Goal: Obtain resource: Download file/media

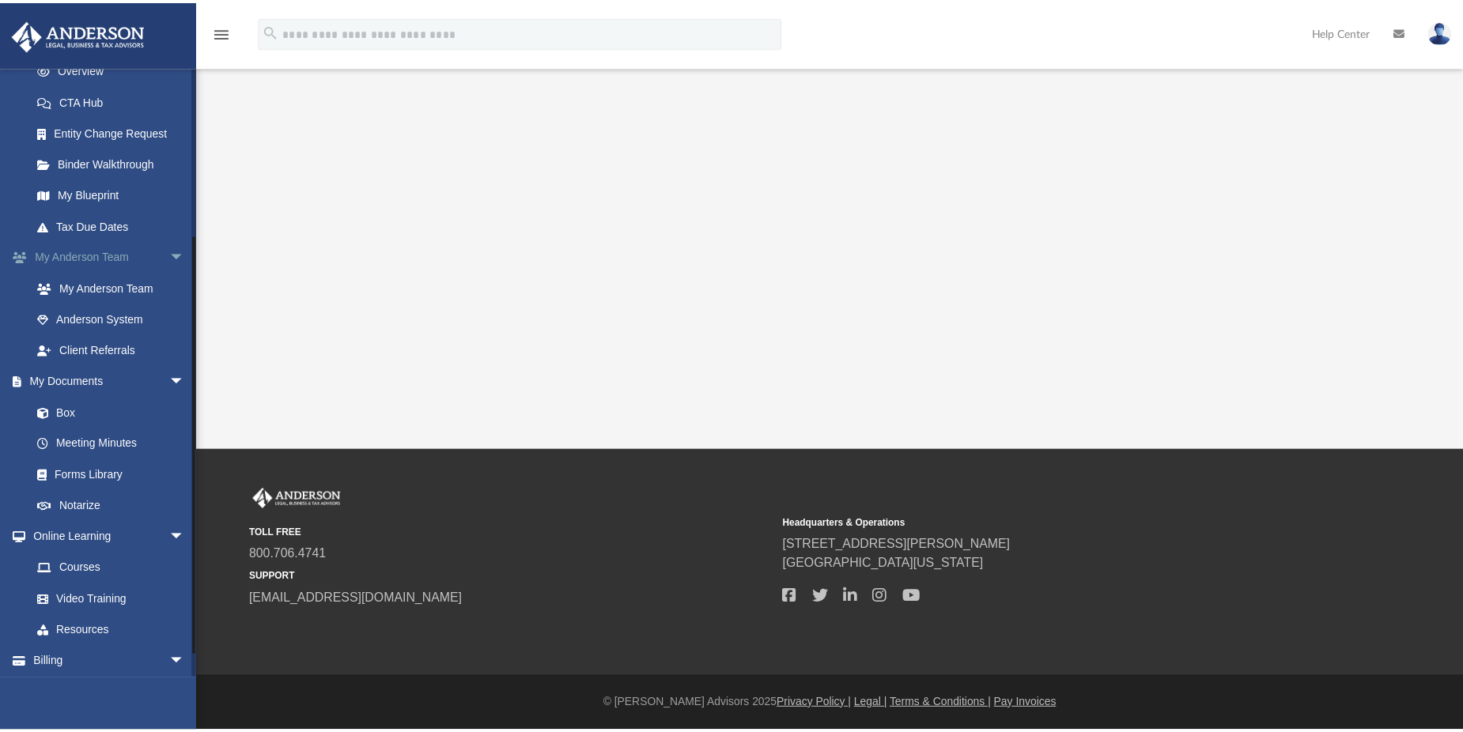
scroll to position [237, 0]
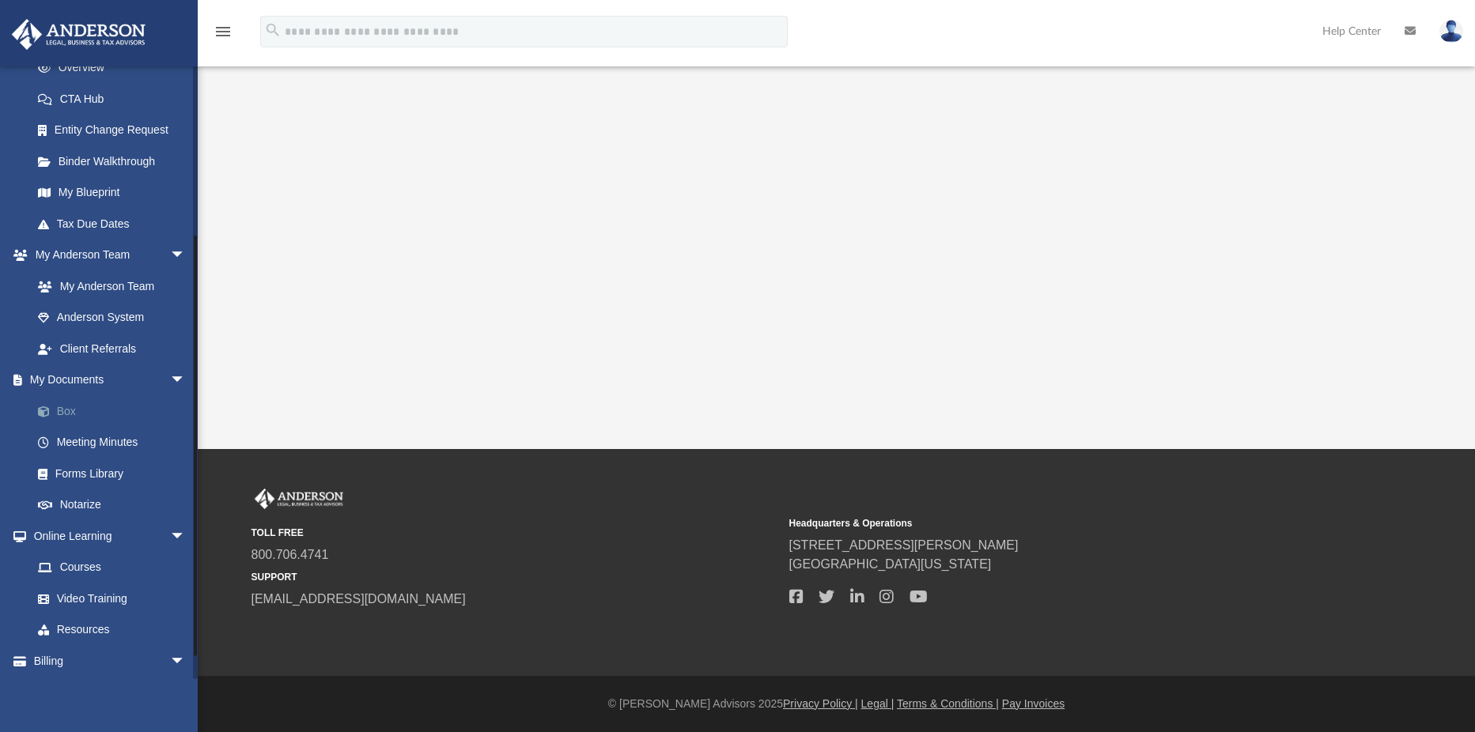
click at [87, 405] on link "Box" at bounding box center [115, 411] width 187 height 32
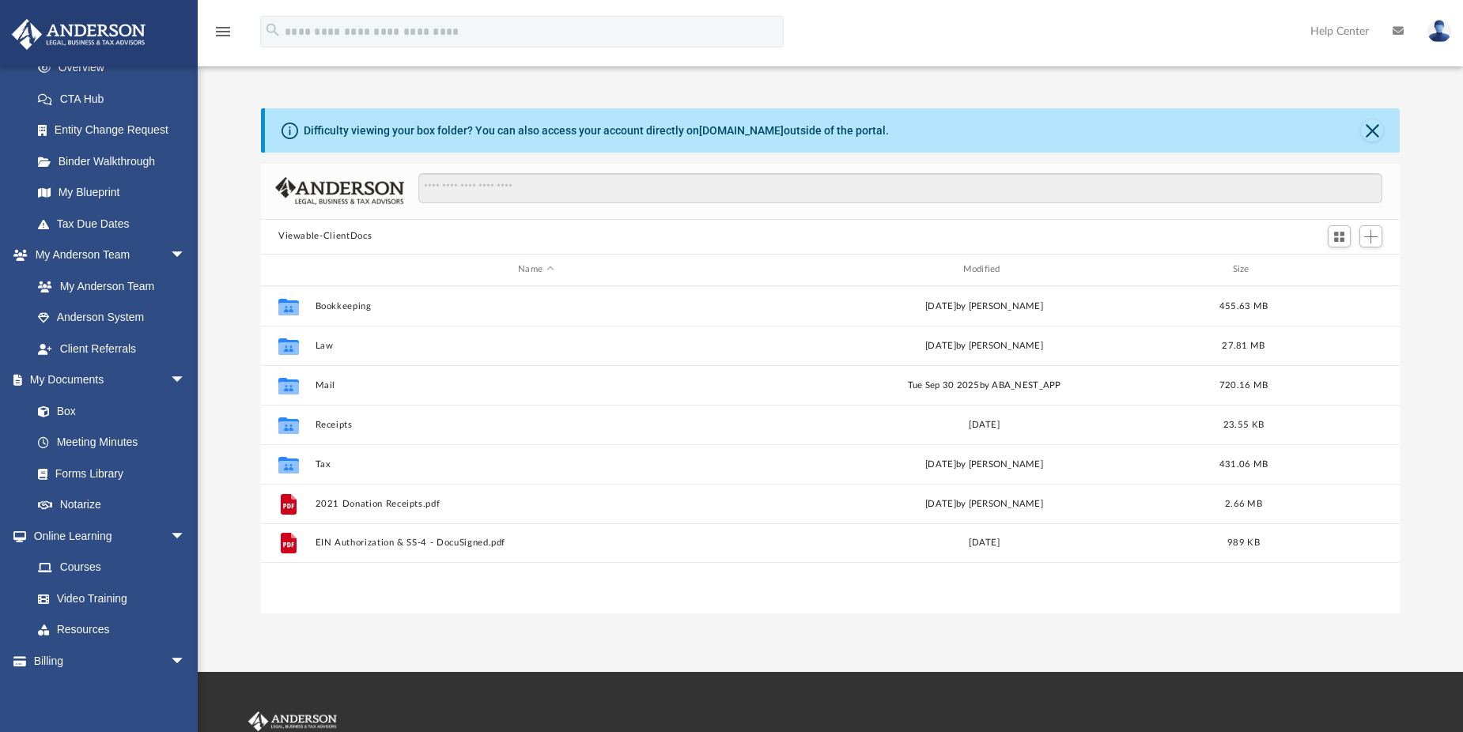
scroll to position [348, 1127]
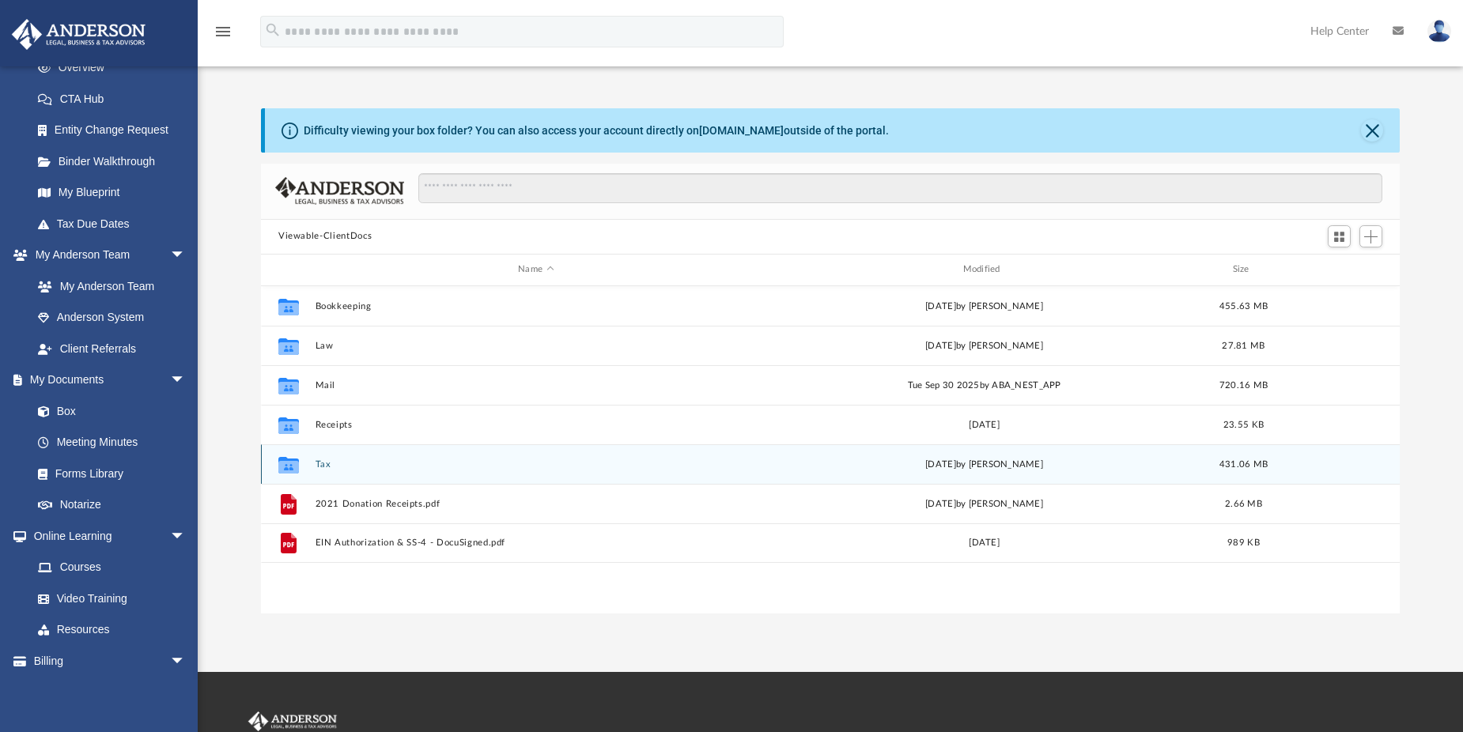
click at [319, 462] on button "Tax" at bounding box center [535, 464] width 441 height 10
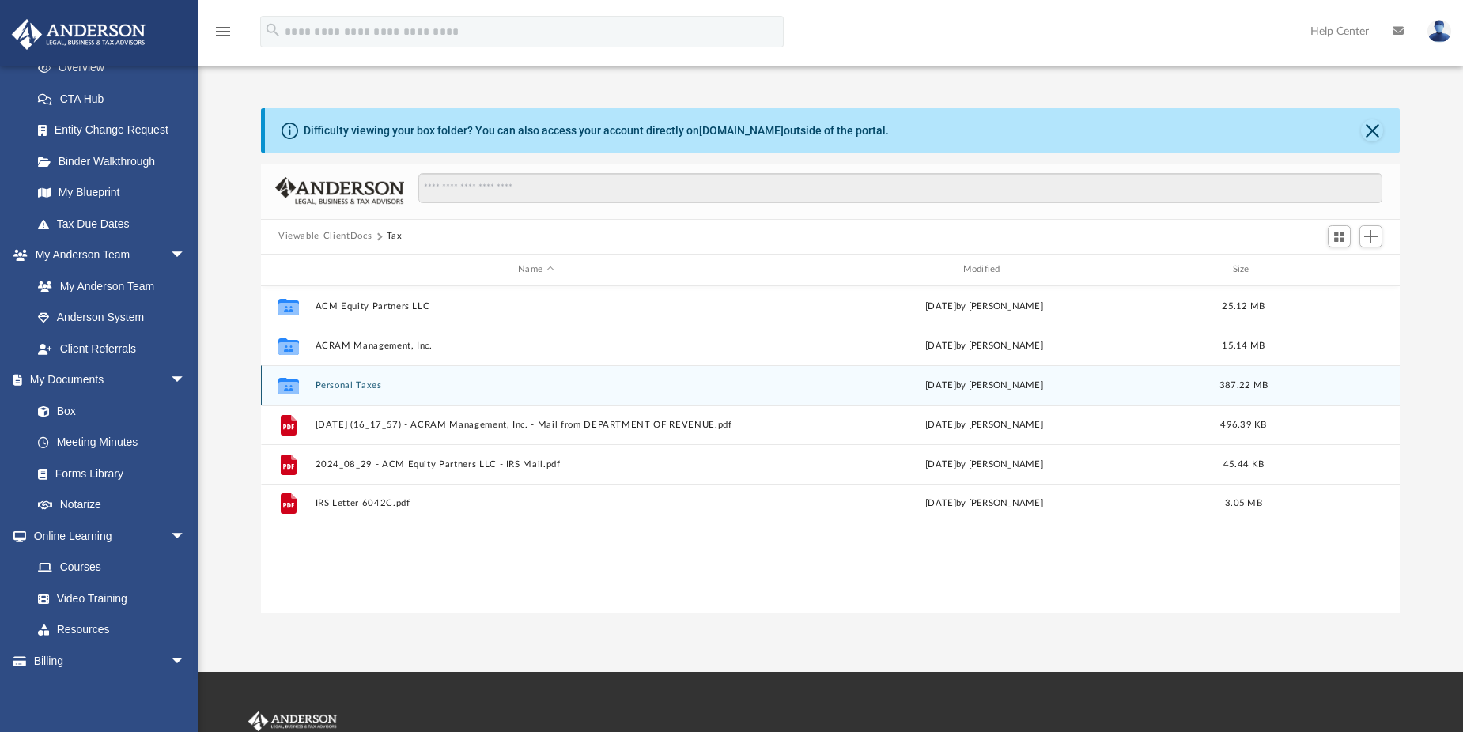
click at [353, 390] on button "Personal Taxes" at bounding box center [535, 385] width 441 height 10
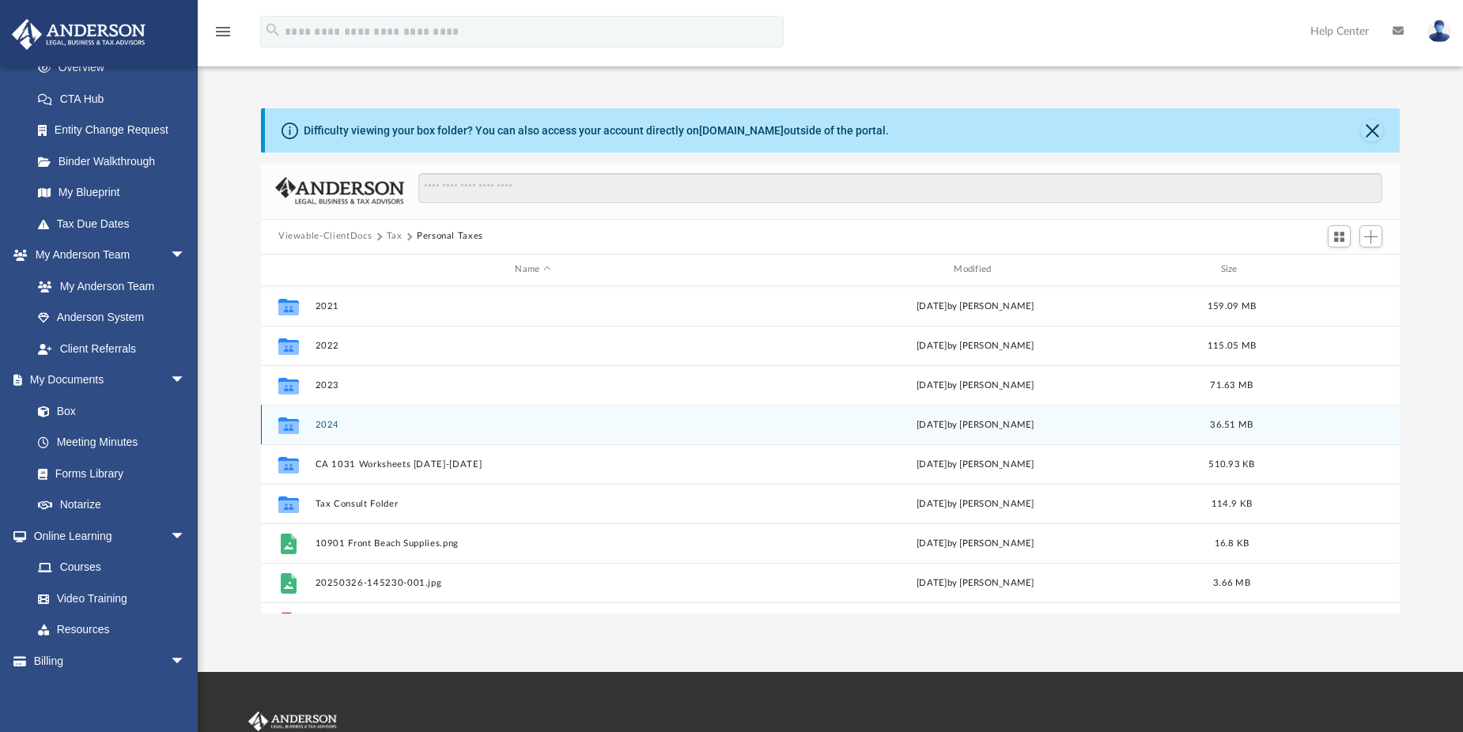
click at [331, 428] on button "2024" at bounding box center [533, 424] width 436 height 10
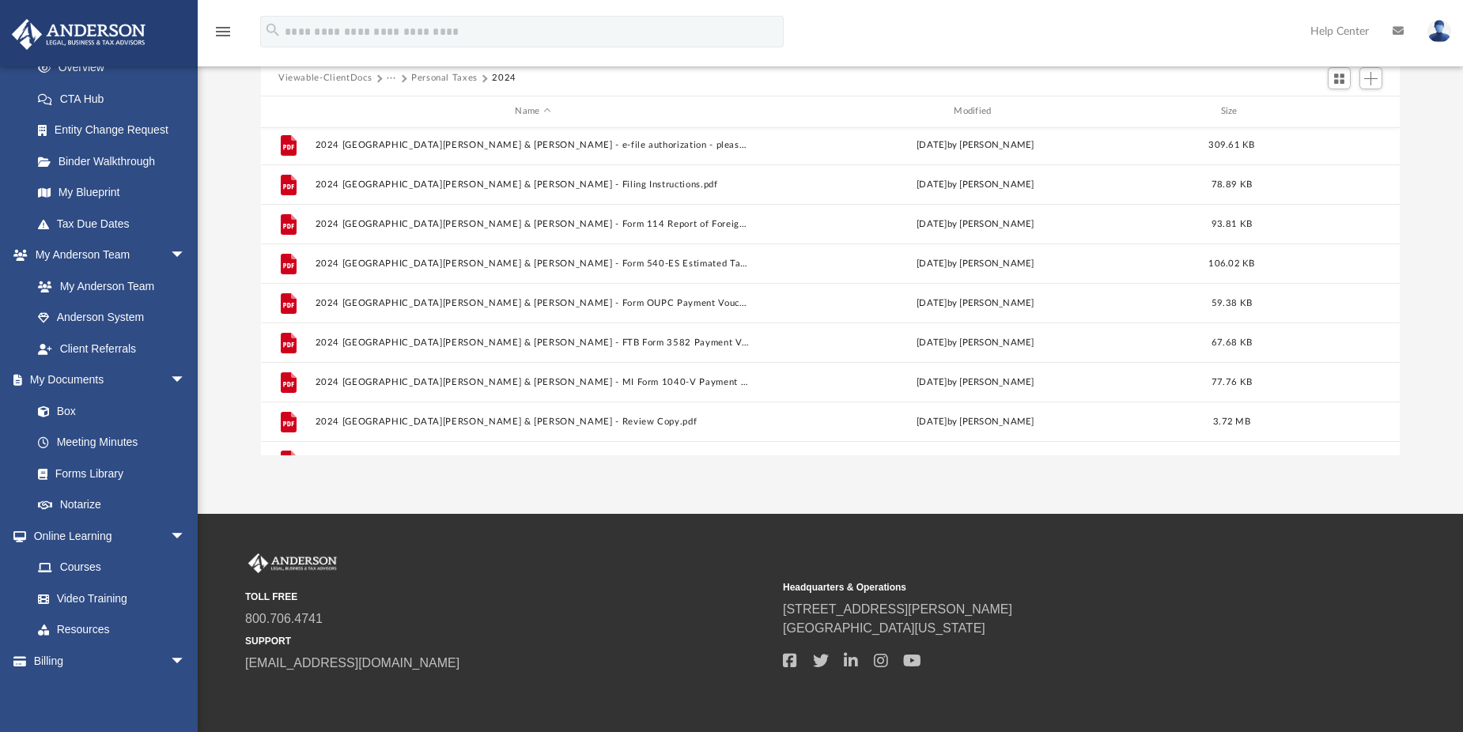
scroll to position [0, 0]
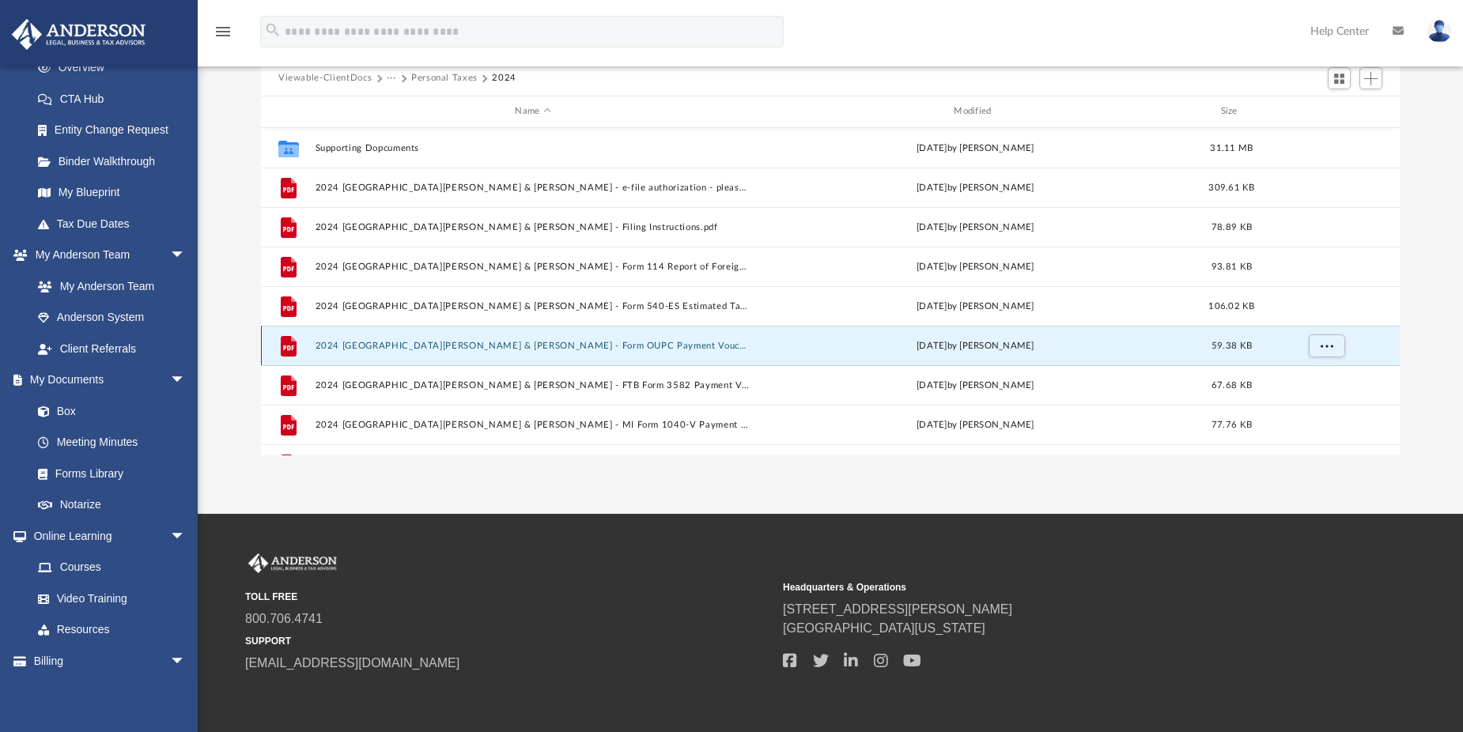
click at [586, 343] on button "2024 [GEOGRAPHIC_DATA][PERSON_NAME] & [PERSON_NAME] - Form OUPC Payment Voucher…" at bounding box center [533, 345] width 436 height 10
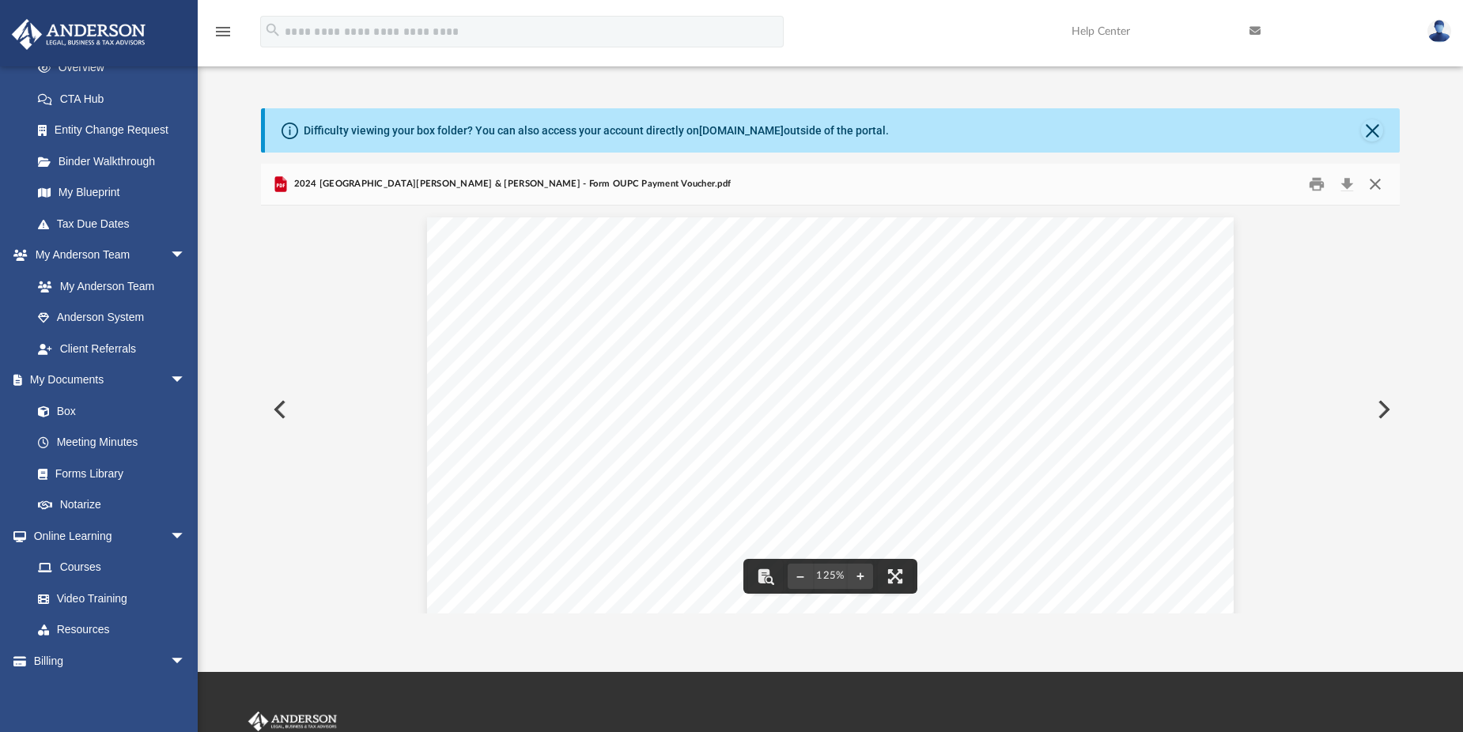
click at [1377, 177] on button "Close" at bounding box center [1375, 184] width 28 height 25
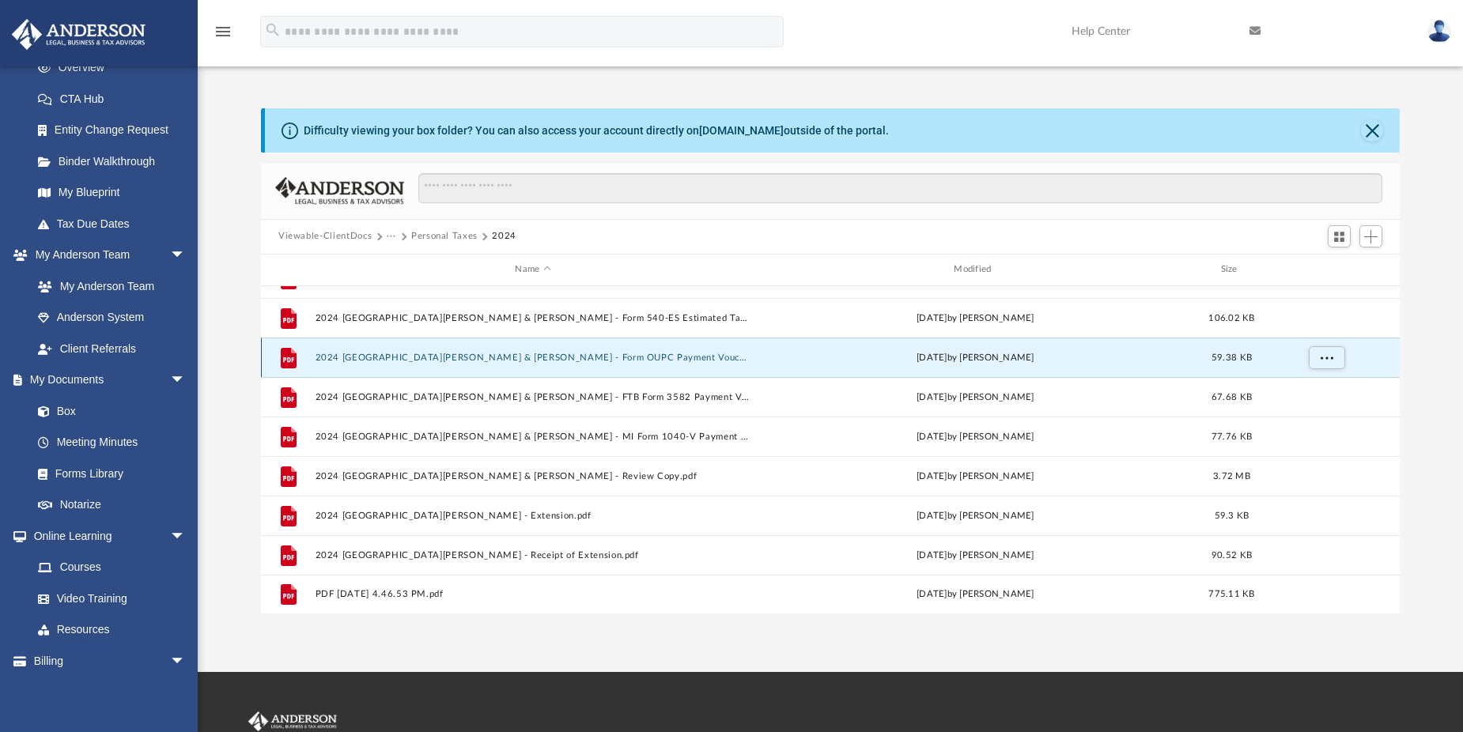
scroll to position [147, 0]
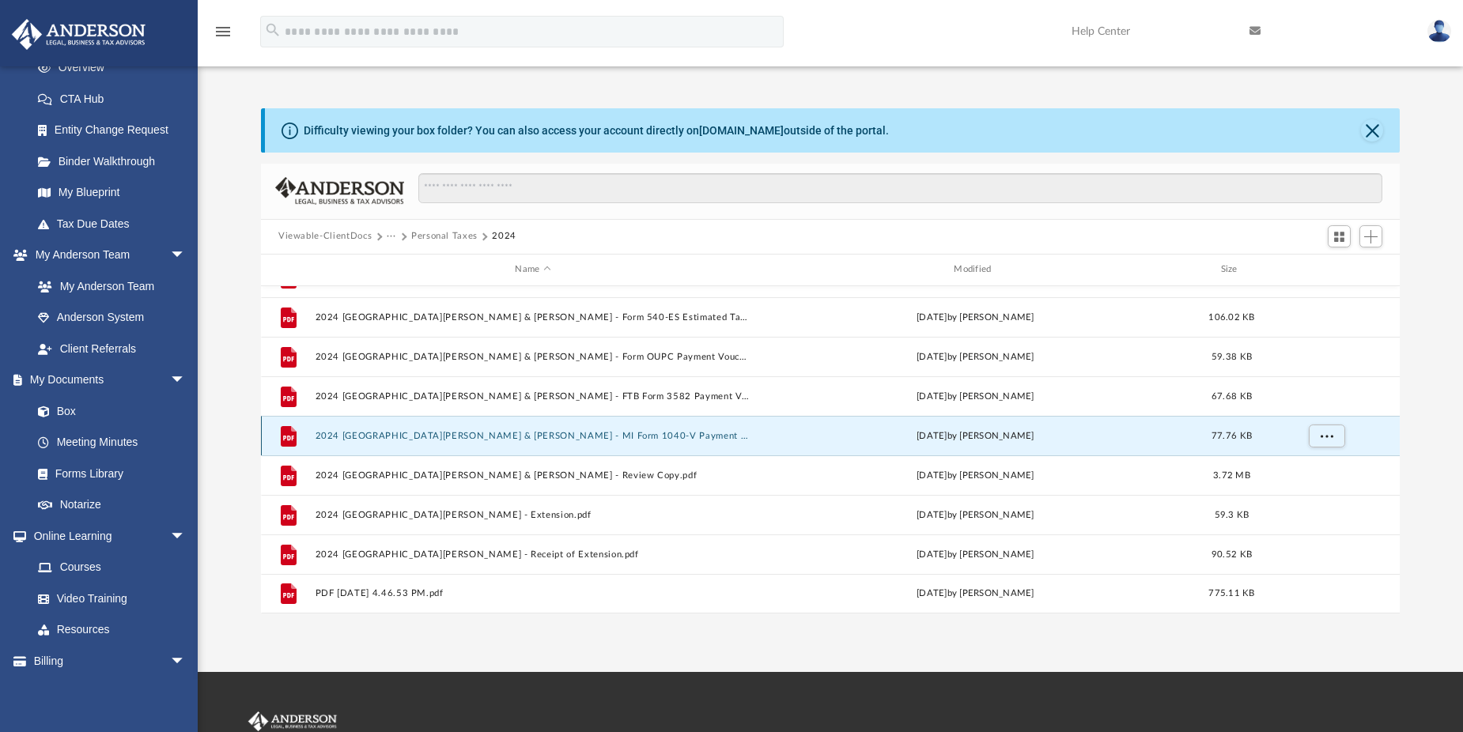
click at [592, 433] on button "2024 [GEOGRAPHIC_DATA][PERSON_NAME] & [PERSON_NAME] - MI Form 1040-V Payment Vo…" at bounding box center [533, 435] width 436 height 10
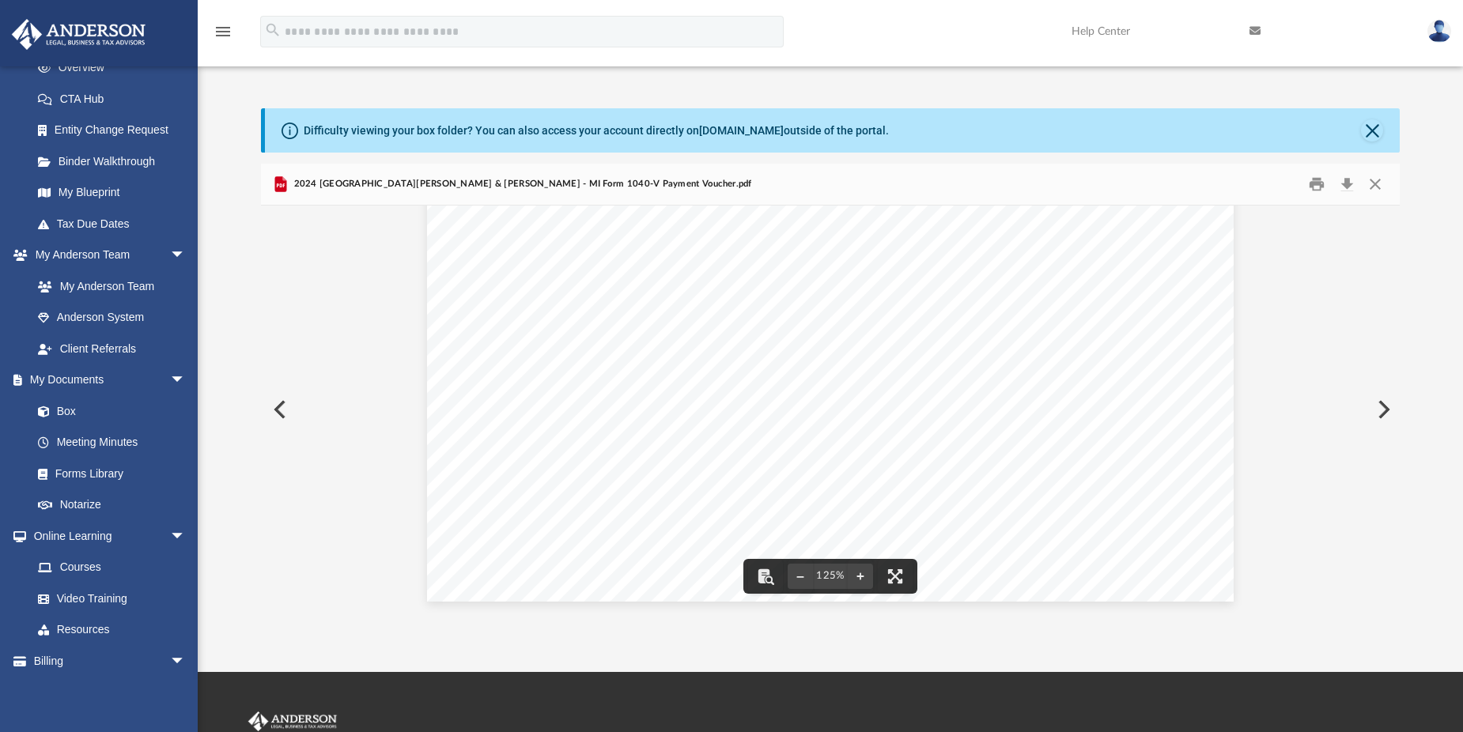
scroll to position [55, 0]
click at [1370, 184] on button "Close" at bounding box center [1375, 184] width 28 height 25
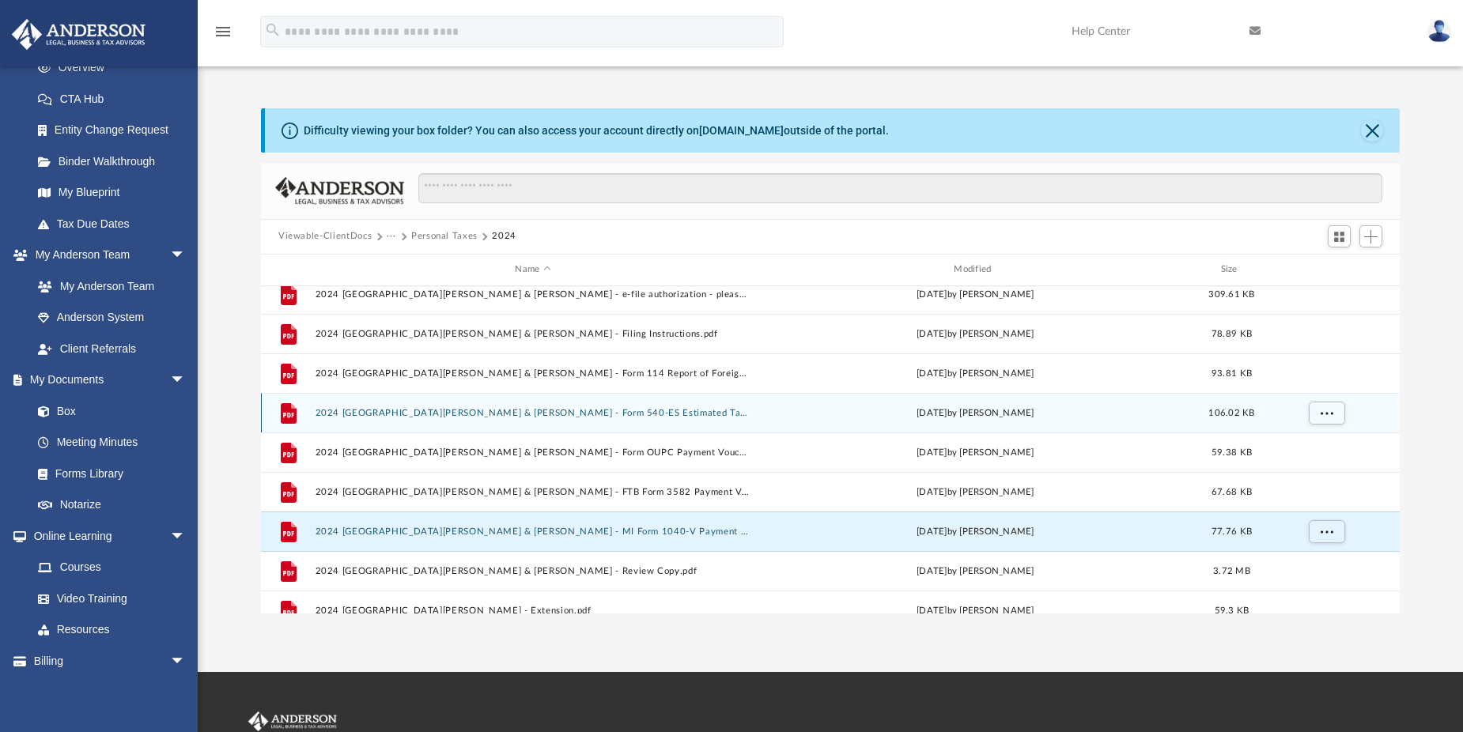
scroll to position [79, 0]
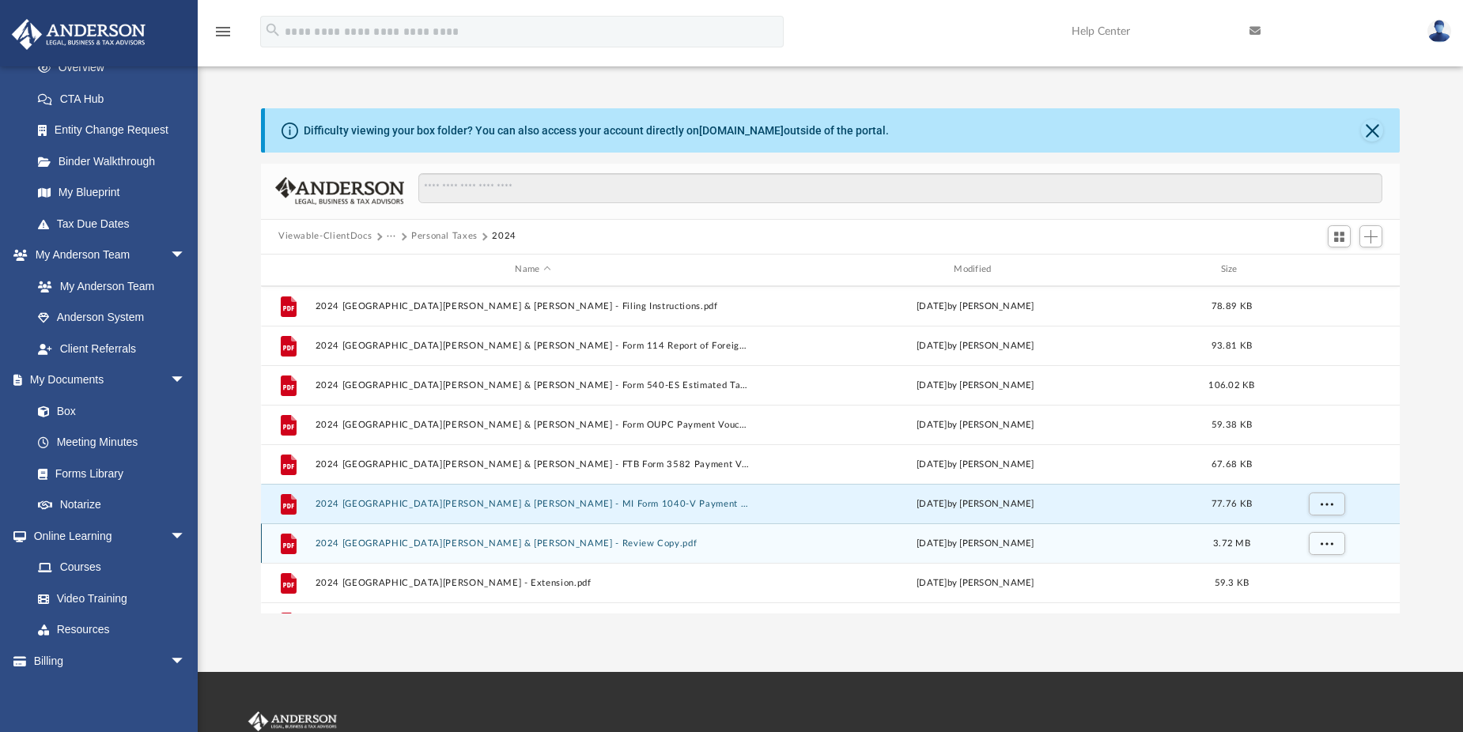
click at [539, 550] on div "File 2024 [GEOGRAPHIC_DATA][PERSON_NAME] & [PERSON_NAME] - Review Copy.pdf [DAT…" at bounding box center [830, 543] width 1139 height 40
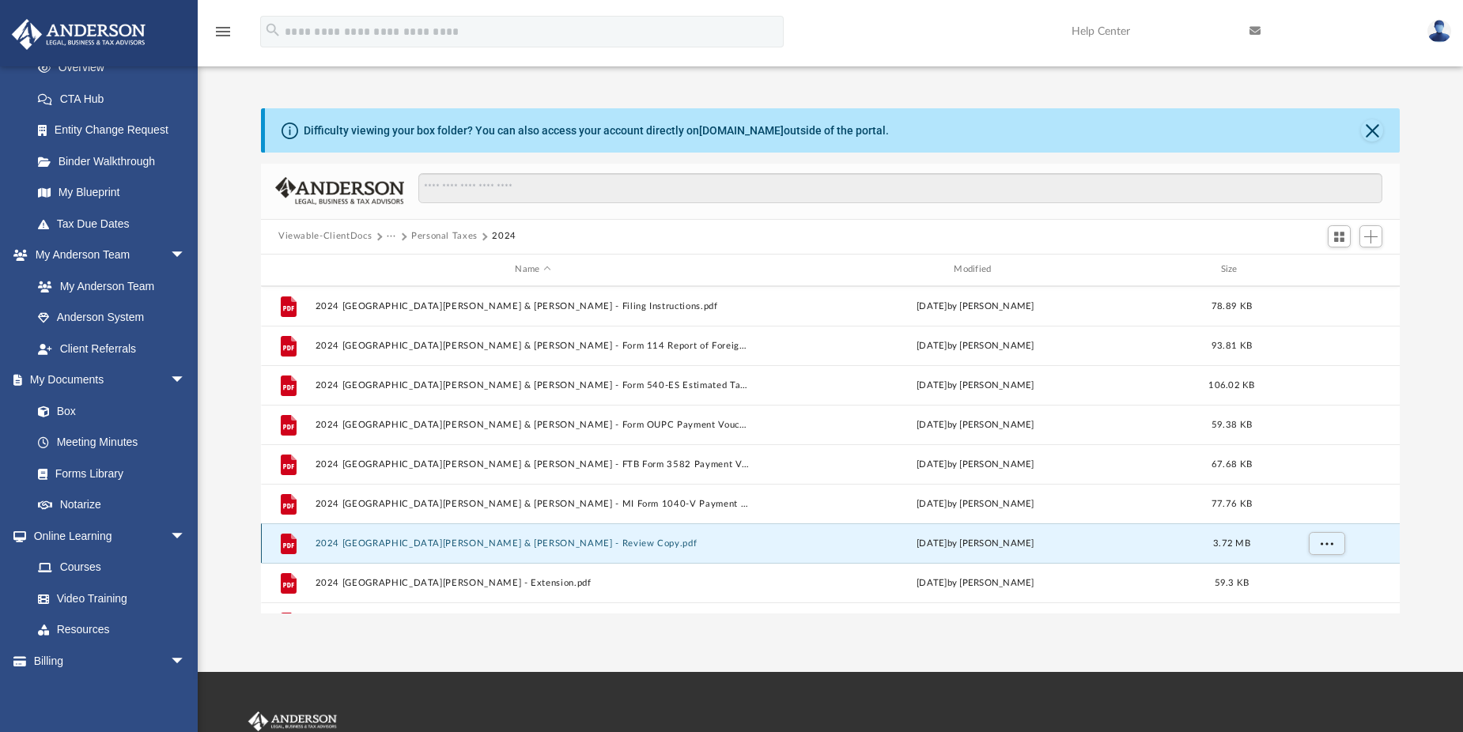
click at [489, 544] on button "2024 [GEOGRAPHIC_DATA][PERSON_NAME] & [PERSON_NAME] - Review Copy.pdf" at bounding box center [533, 543] width 436 height 10
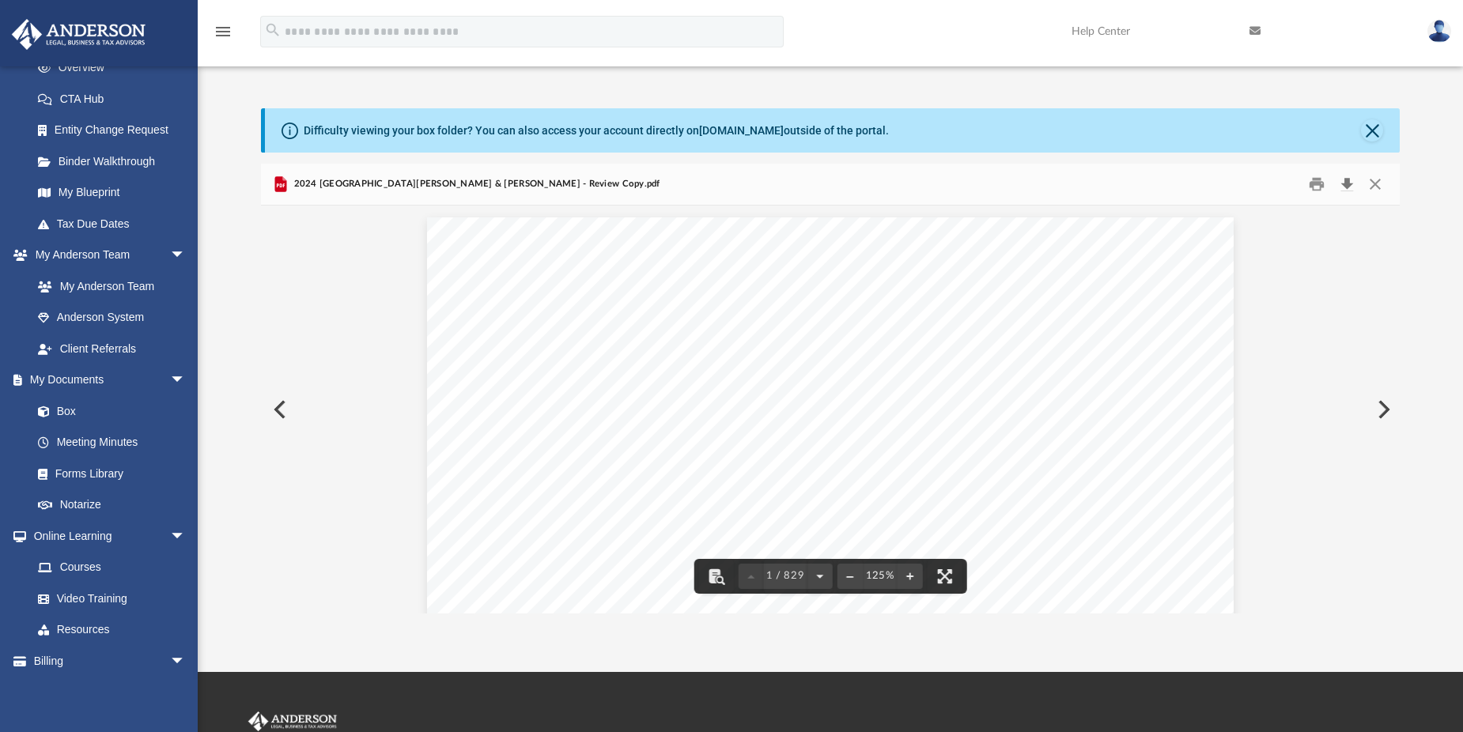
click at [1340, 183] on button "Download" at bounding box center [1346, 184] width 28 height 25
click at [278, 405] on button "Preview" at bounding box center [278, 409] width 35 height 44
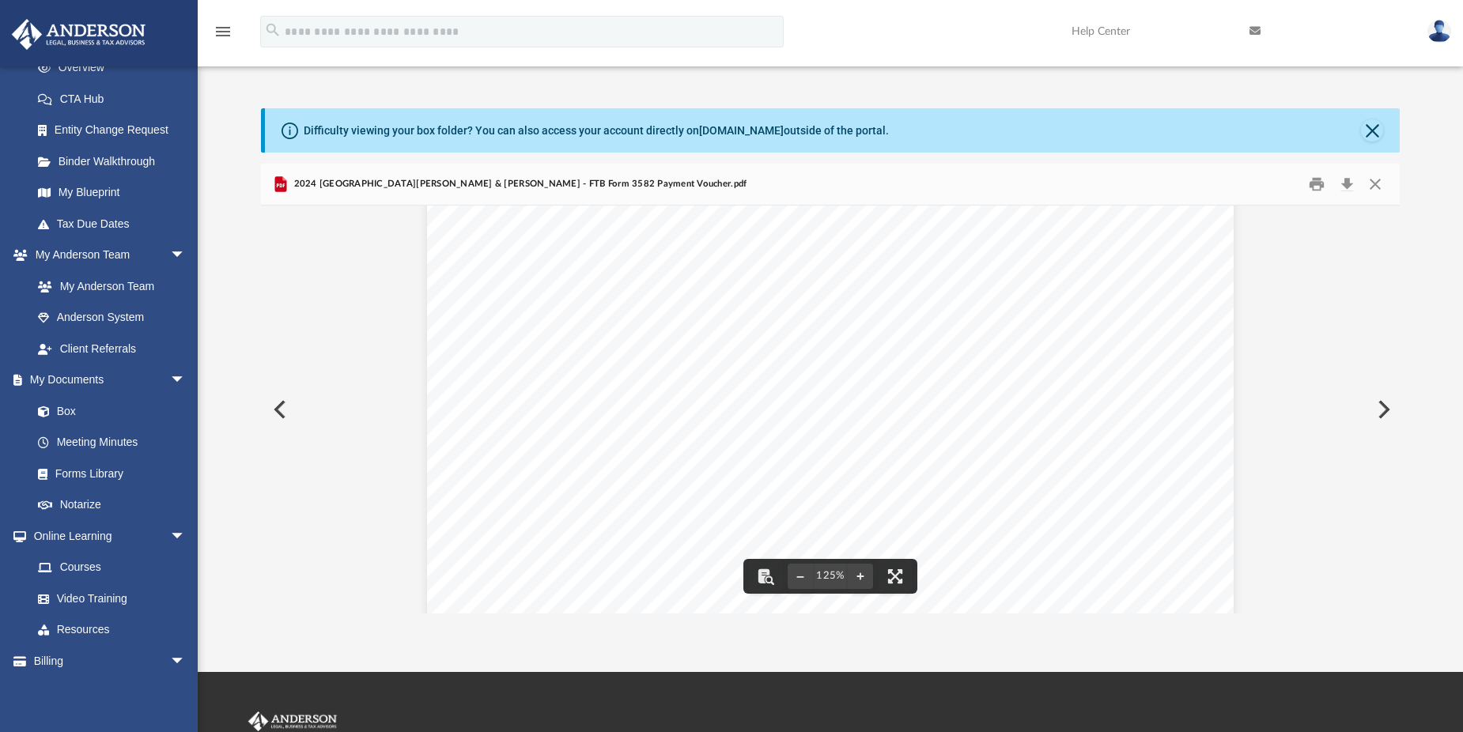
click at [280, 406] on button "Preview" at bounding box center [278, 409] width 35 height 44
click at [282, 416] on button "Preview" at bounding box center [278, 409] width 35 height 44
click at [278, 414] on button "Preview" at bounding box center [278, 409] width 35 height 44
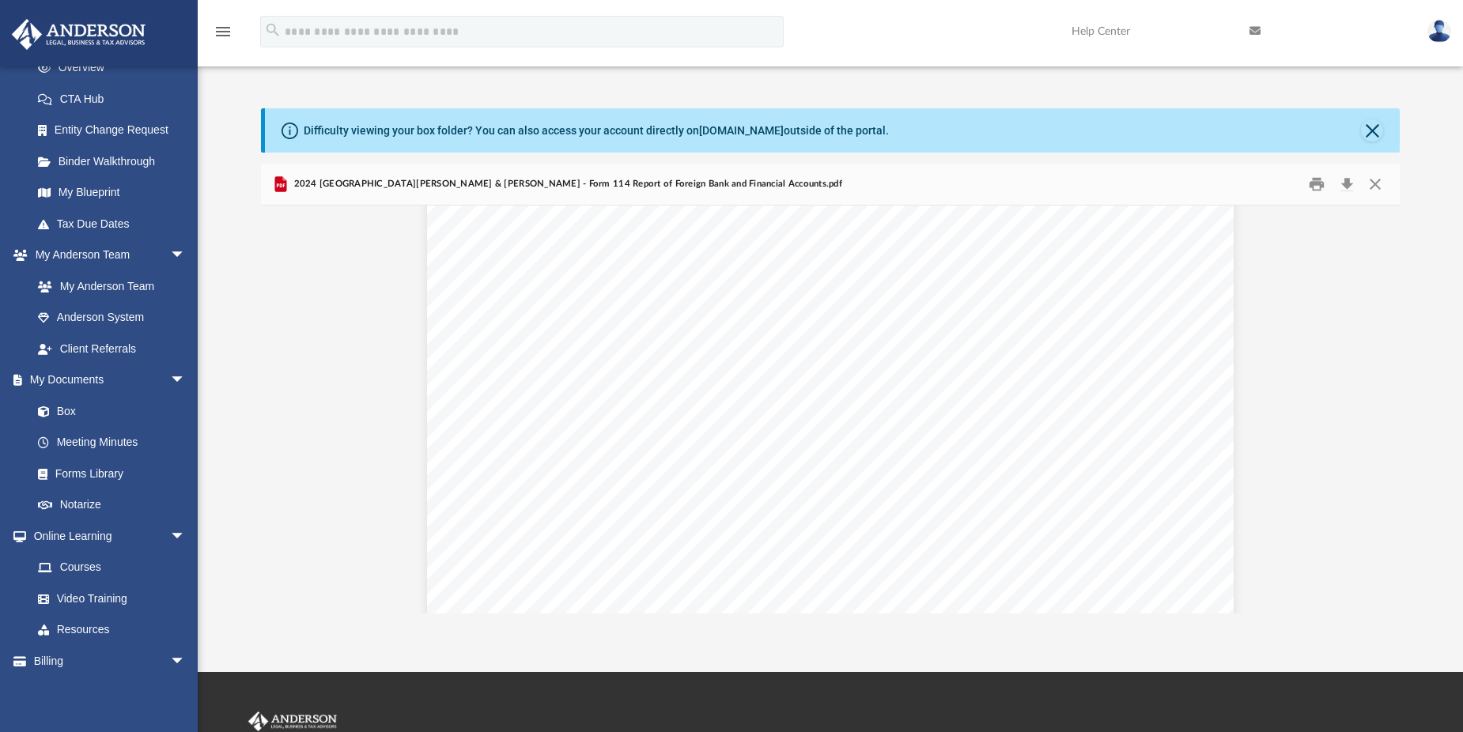
scroll to position [2794, 0]
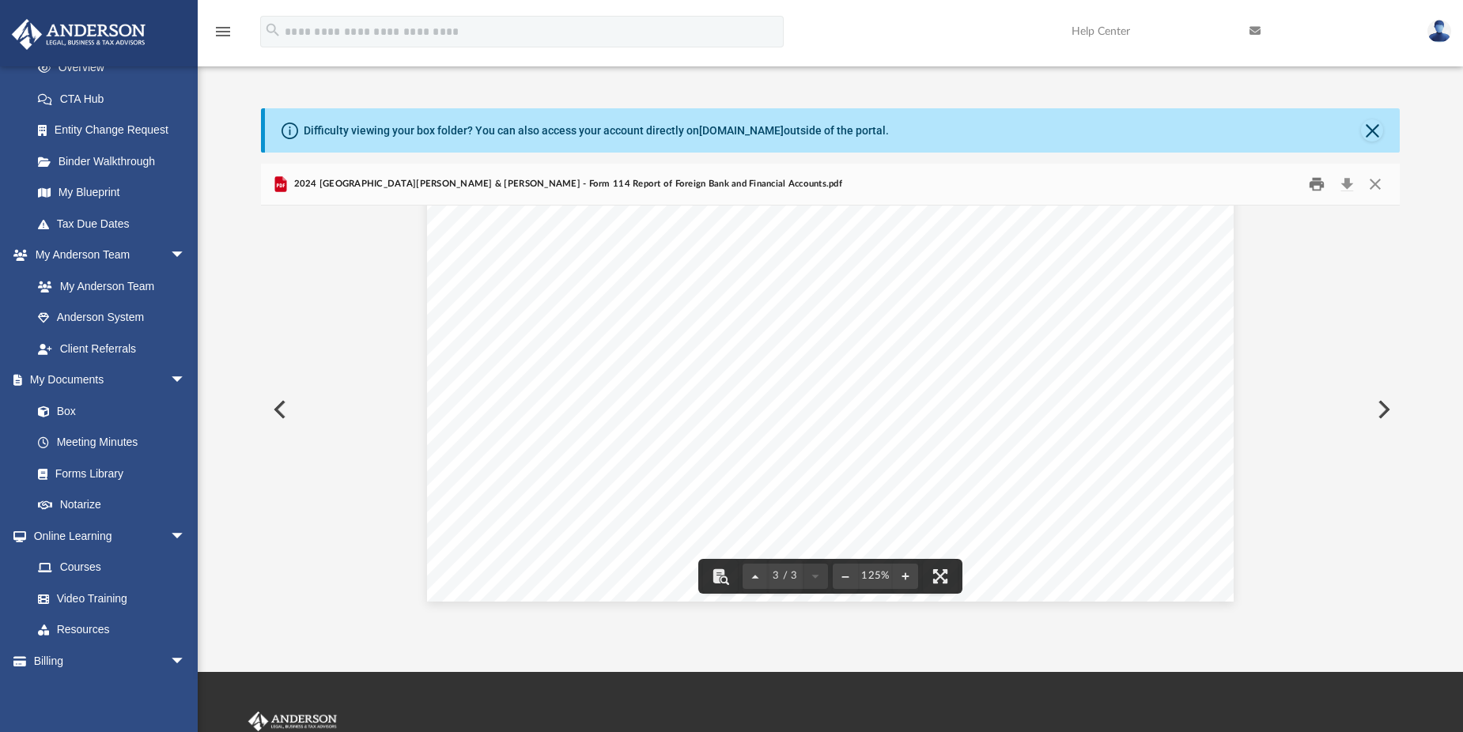
click at [1311, 177] on button "Print" at bounding box center [1318, 184] width 32 height 25
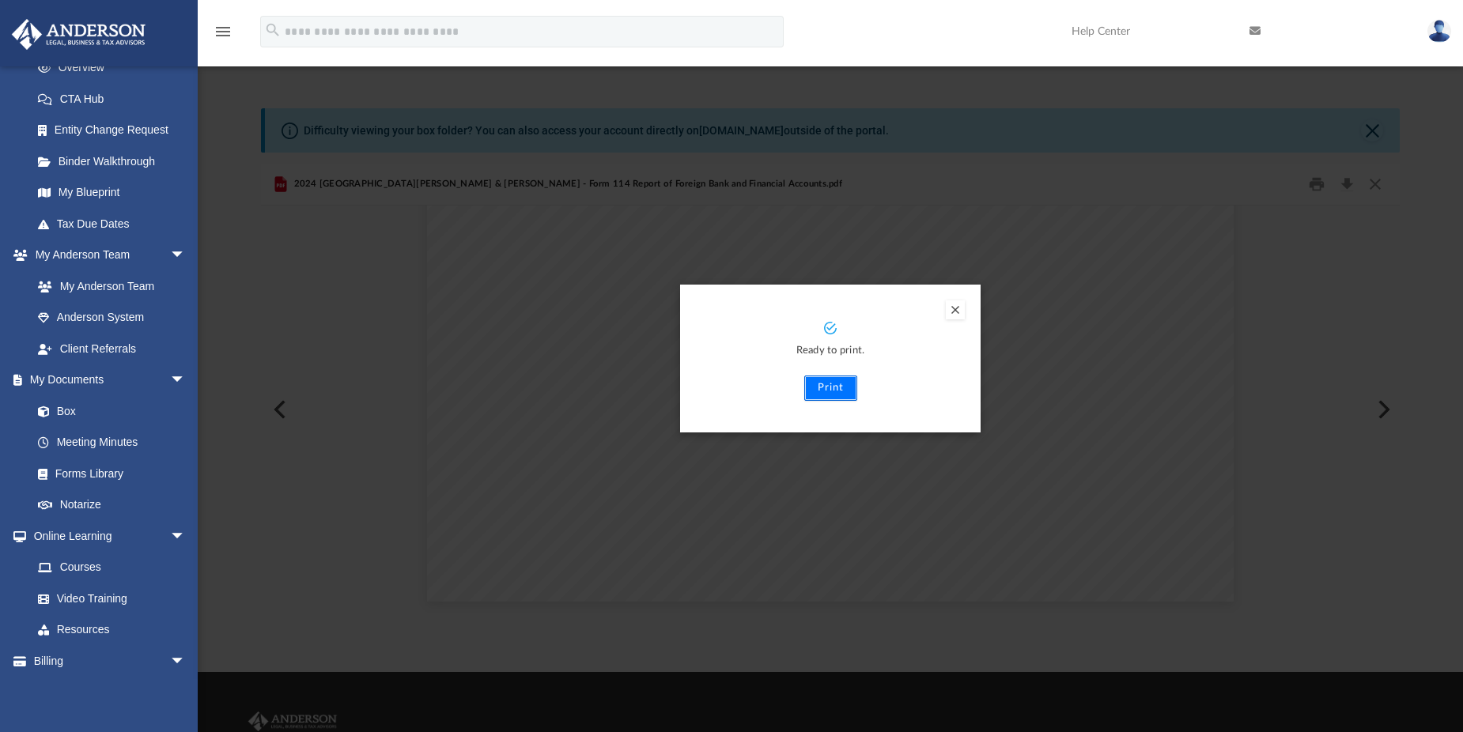
click at [827, 382] on button "Print" at bounding box center [830, 388] width 53 height 25
